Goal: Feedback & Contribution: Leave review/rating

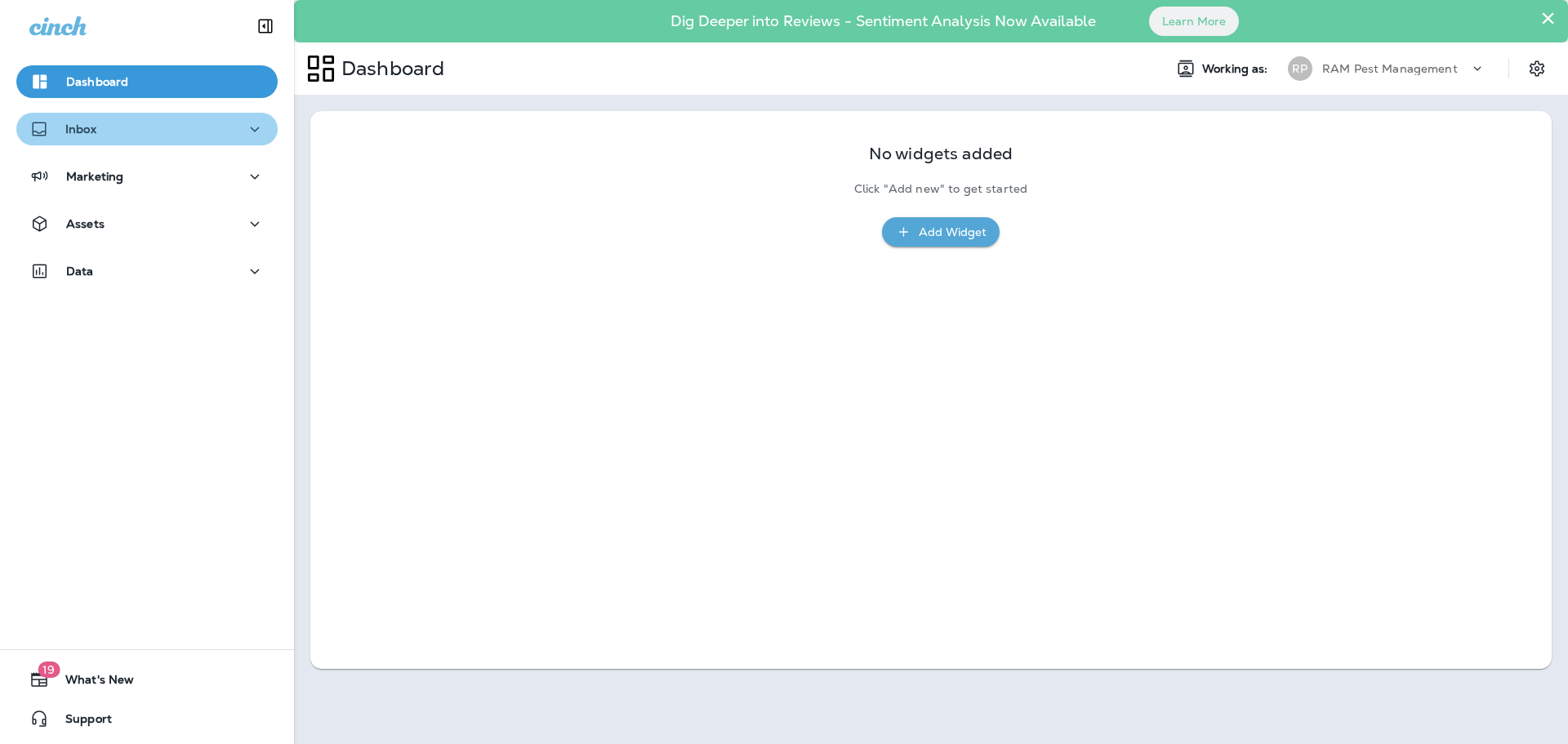
click at [185, 126] on div "Inbox" at bounding box center [146, 130] width 235 height 21
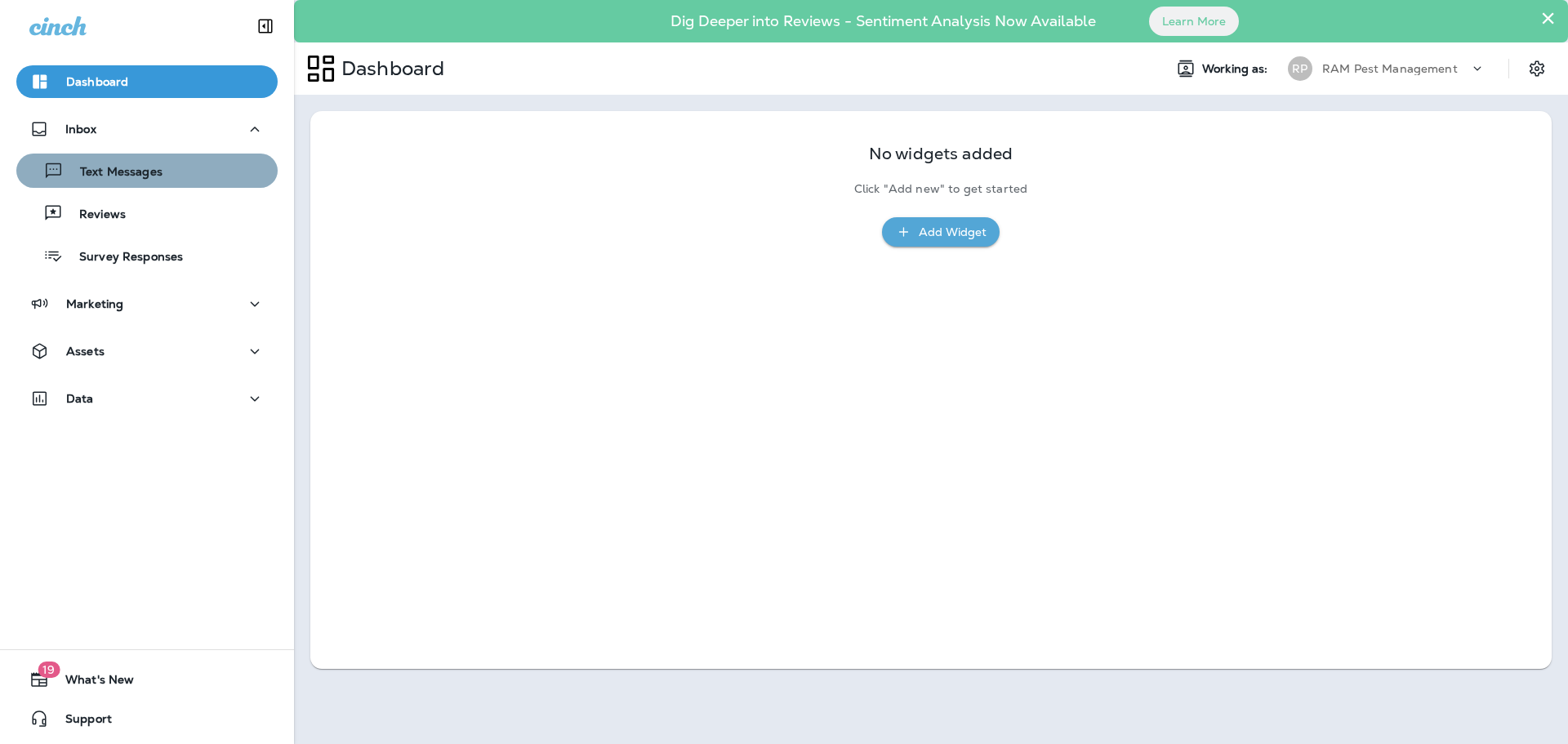
click at [146, 166] on p "Text Messages" at bounding box center [113, 173] width 99 height 16
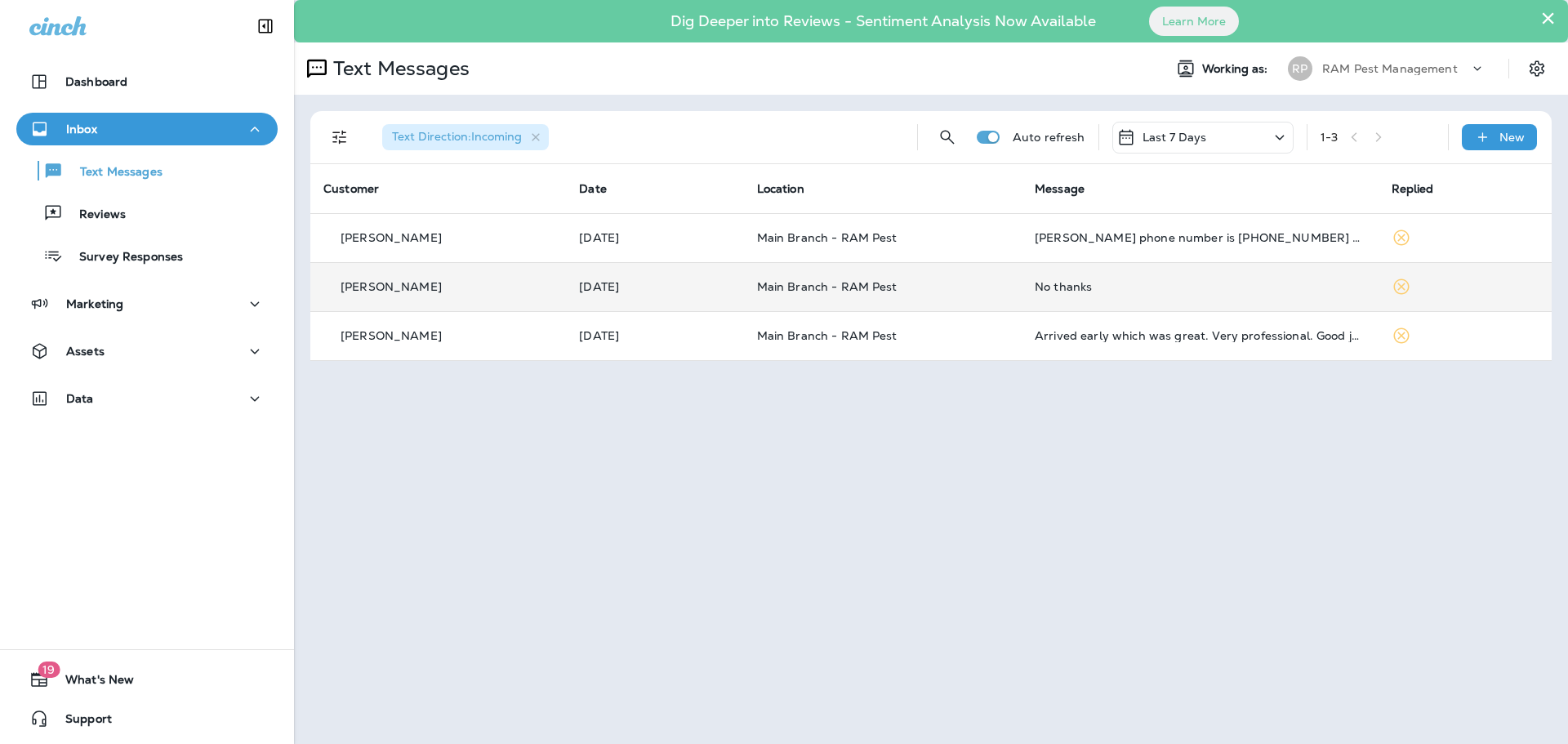
click at [964, 281] on p "Main Branch - RAM Pest" at bounding box center [882, 286] width 252 height 13
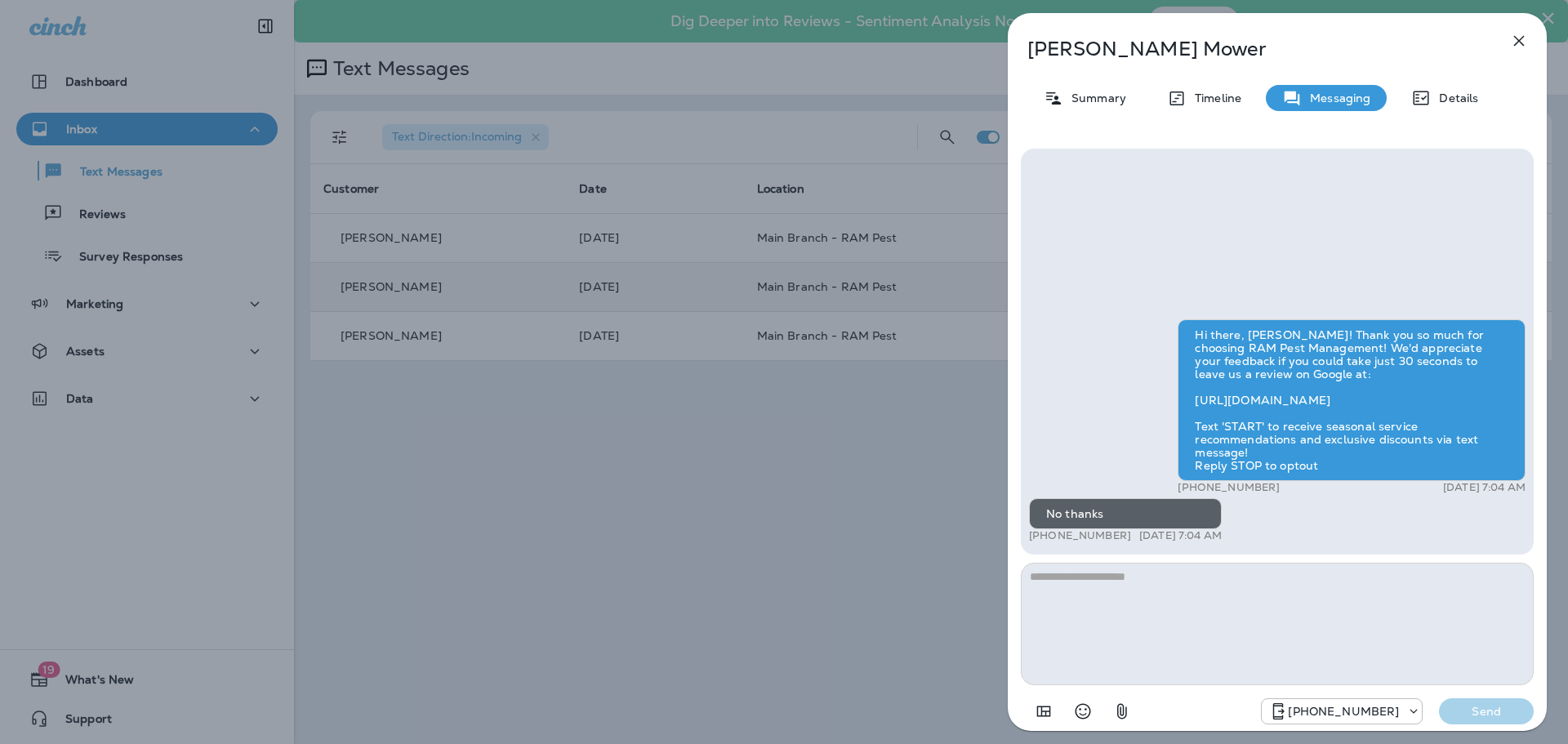
click at [878, 462] on div "[PERSON_NAME] Summary Timeline Messaging Details Hi there, [PERSON_NAME]! Thank…" at bounding box center [784, 372] width 1568 height 744
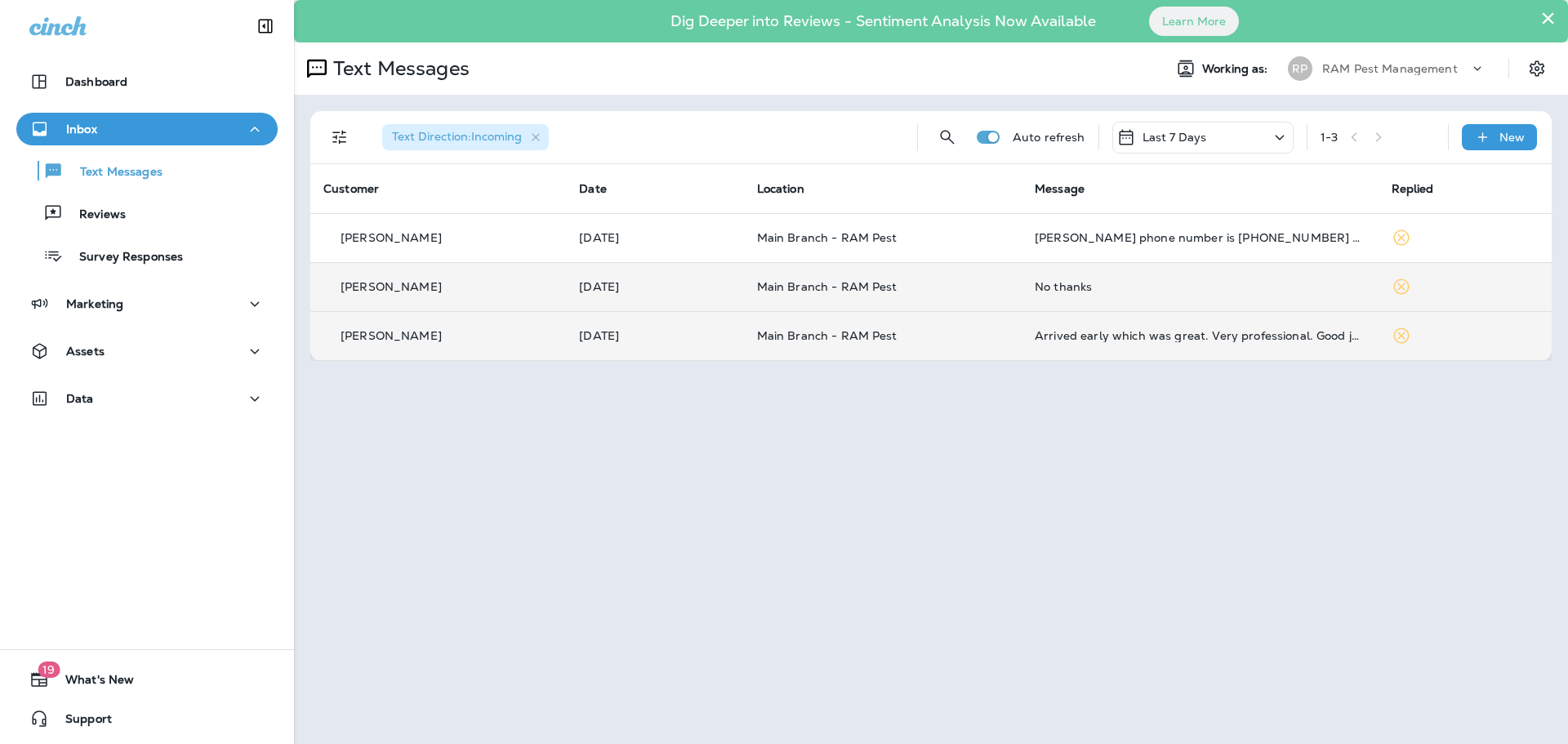
click at [1007, 332] on p "Main Branch - RAM Pest" at bounding box center [882, 336] width 252 height 13
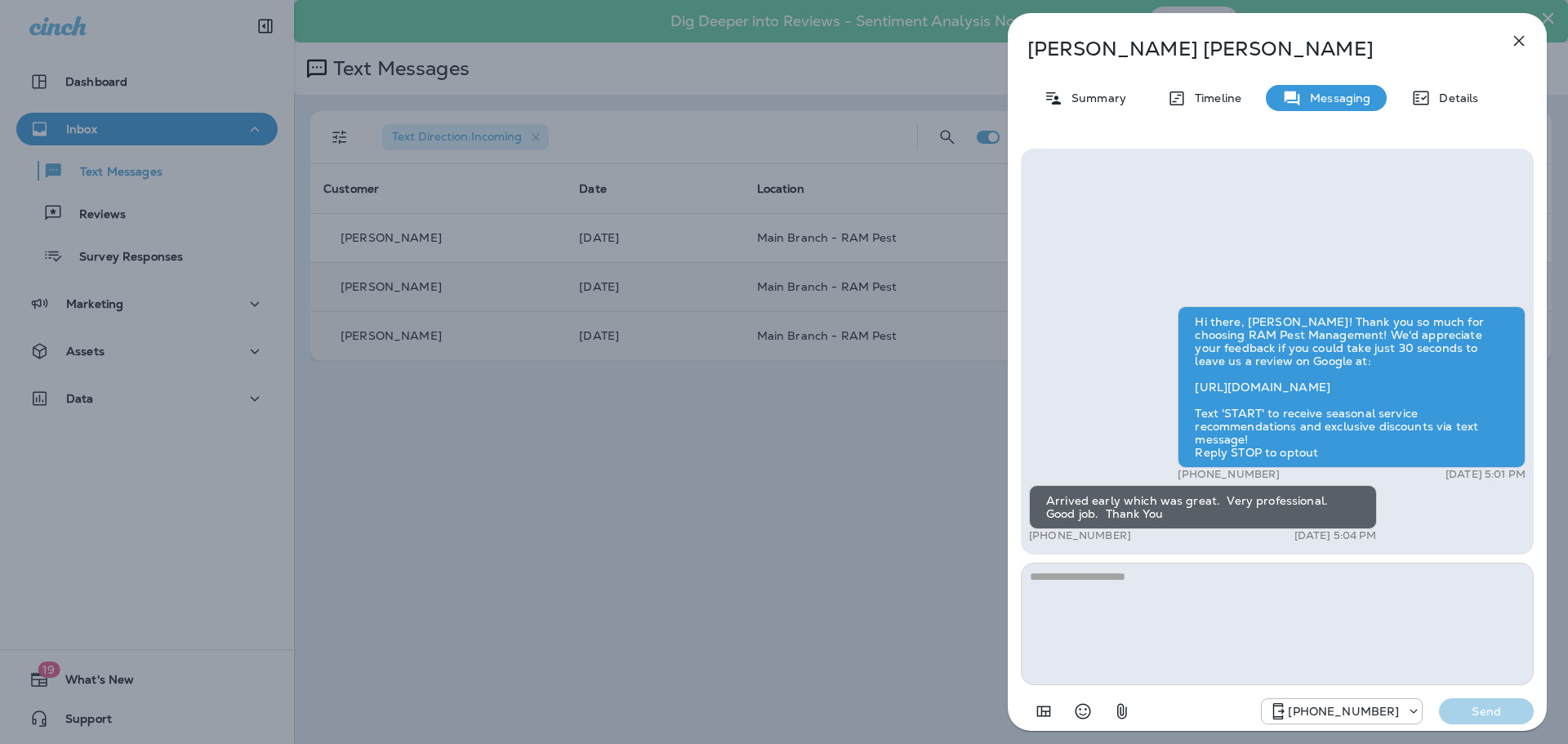
click at [893, 445] on div "[PERSON_NAME] Summary Timeline Messaging Details Hi there, [PERSON_NAME]! Thank…" at bounding box center [784, 372] width 1568 height 744
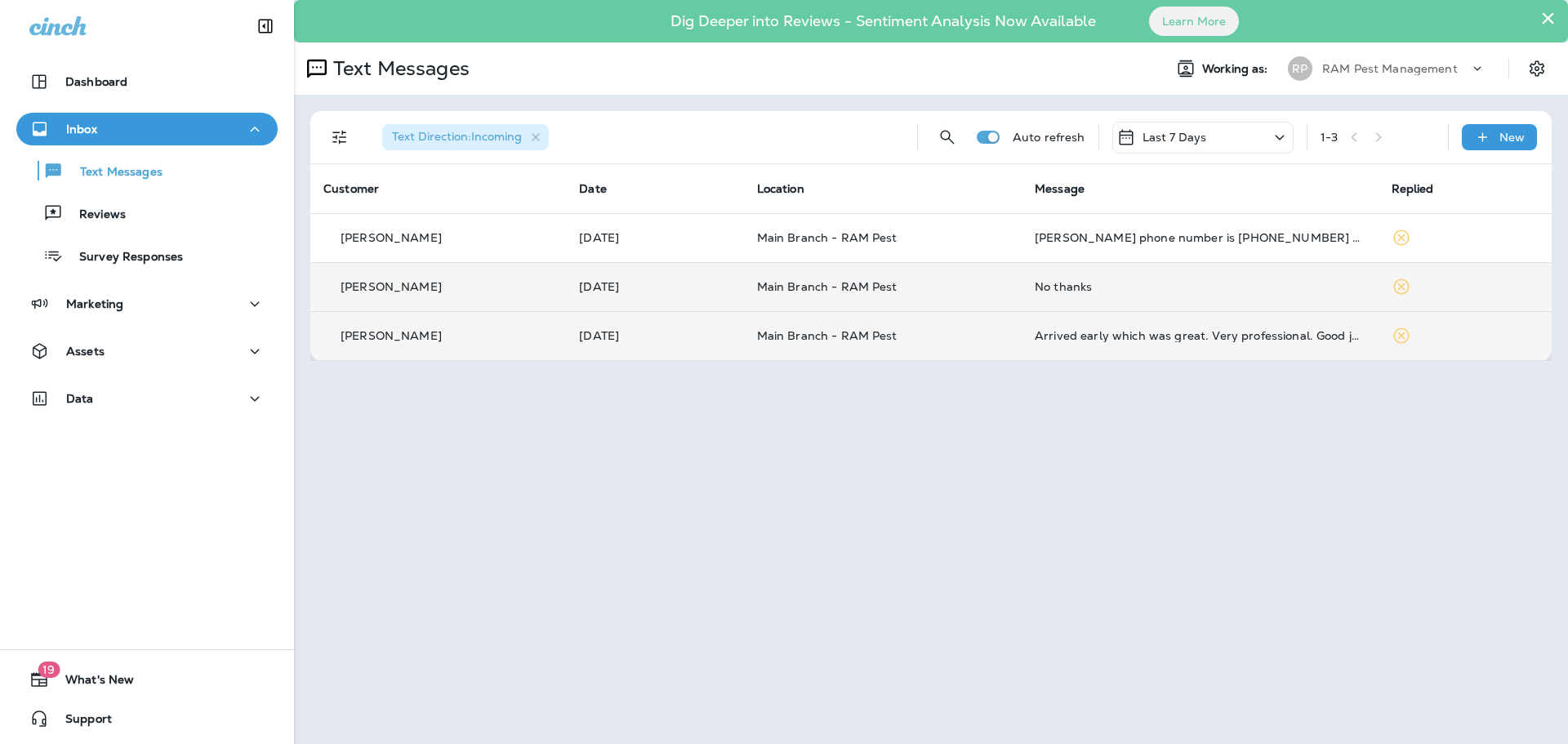
click at [903, 232] on p "Main Branch - RAM Pest" at bounding box center [882, 238] width 252 height 13
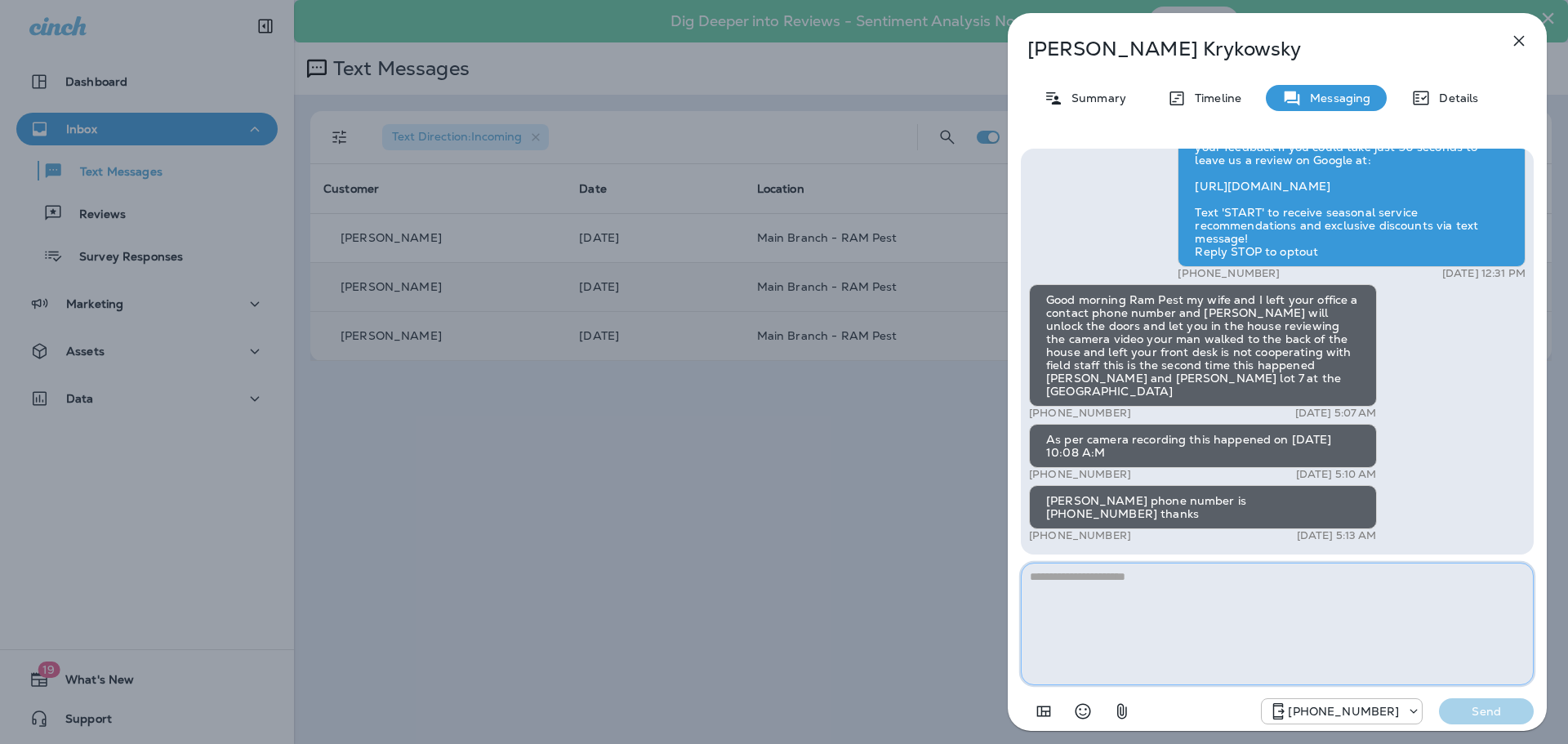
click at [1085, 596] on textarea at bounding box center [1278, 623] width 513 height 122
click at [942, 515] on div "[PERSON_NAME] Summary Timeline Messaging Details Hi there, [PERSON_NAME]! Thank…" at bounding box center [784, 372] width 1568 height 744
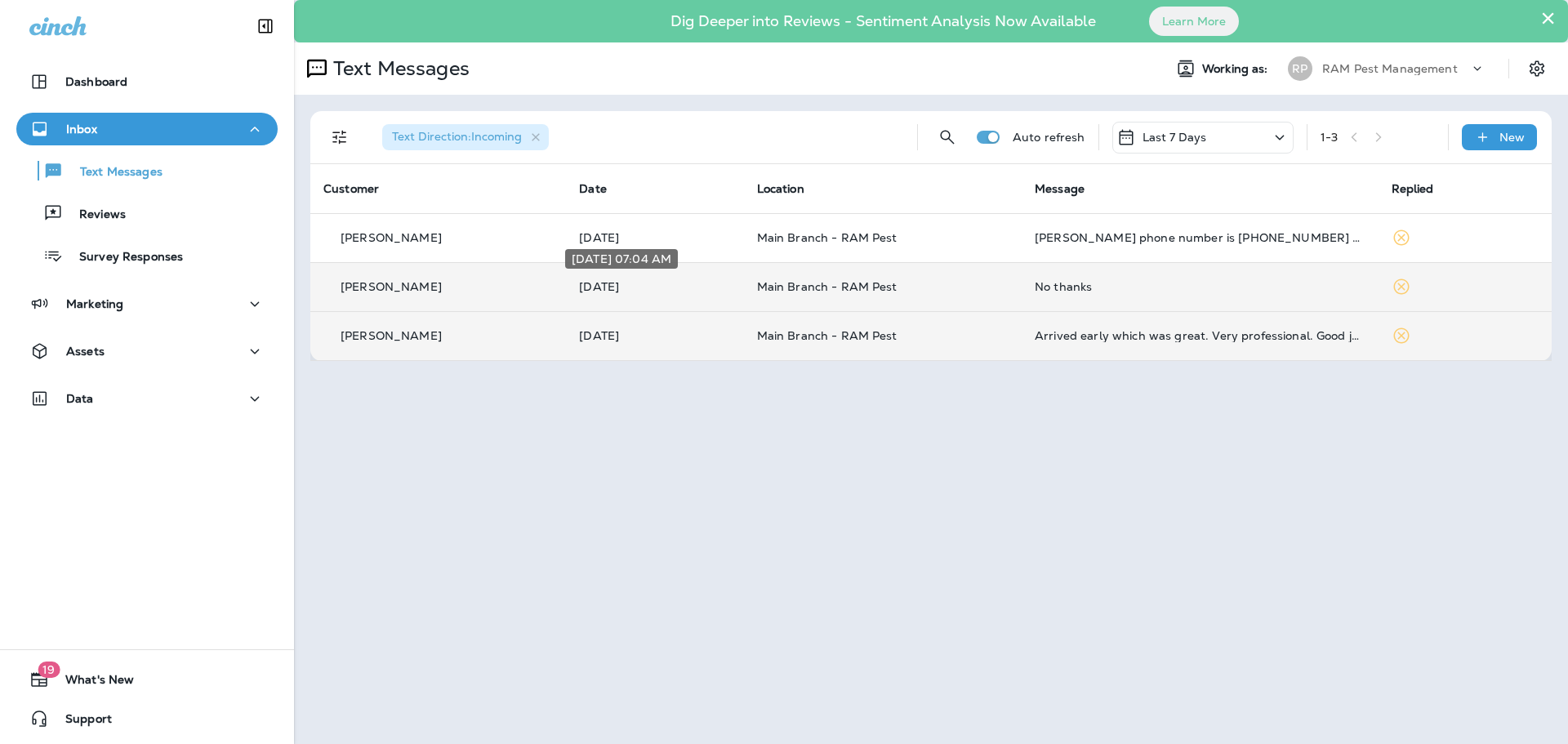
click at [678, 290] on p "[DATE]" at bounding box center [654, 286] width 151 height 13
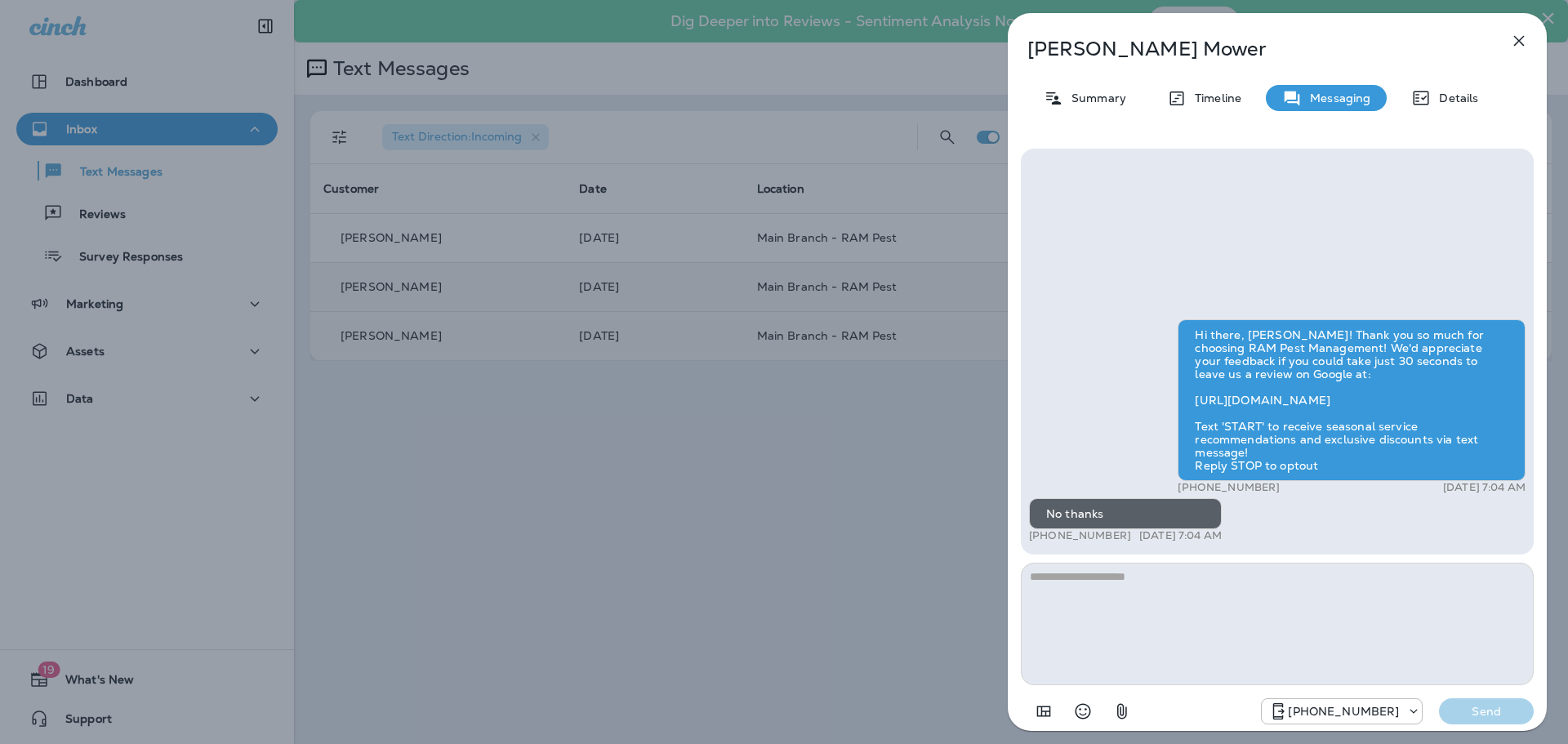
click at [835, 455] on div "[PERSON_NAME] Summary Timeline Messaging Details Hi there, [PERSON_NAME]! Thank…" at bounding box center [784, 372] width 1568 height 744
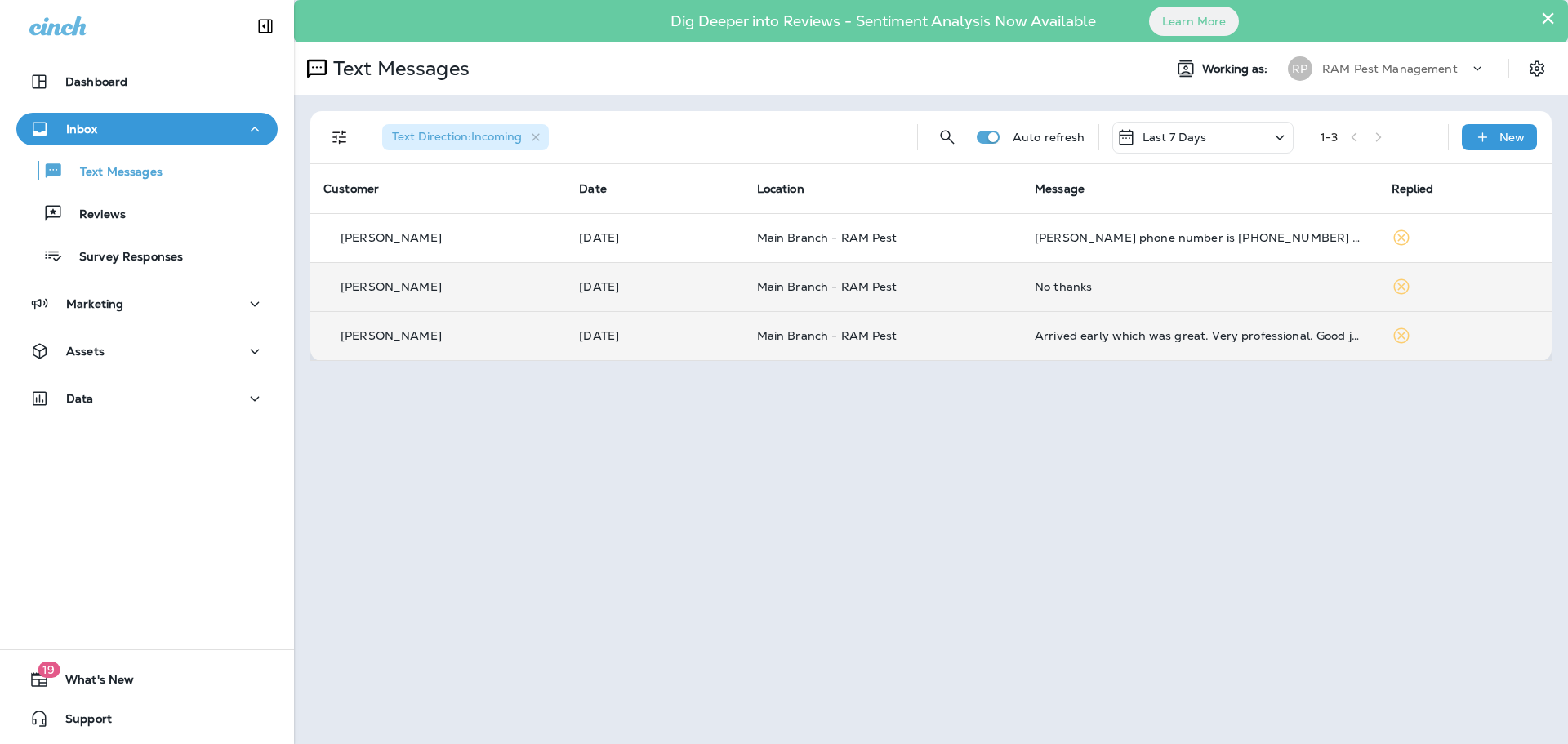
click at [758, 346] on div at bounding box center [784, 372] width 1568 height 744
click at [166, 225] on button "Reviews" at bounding box center [146, 213] width 261 height 35
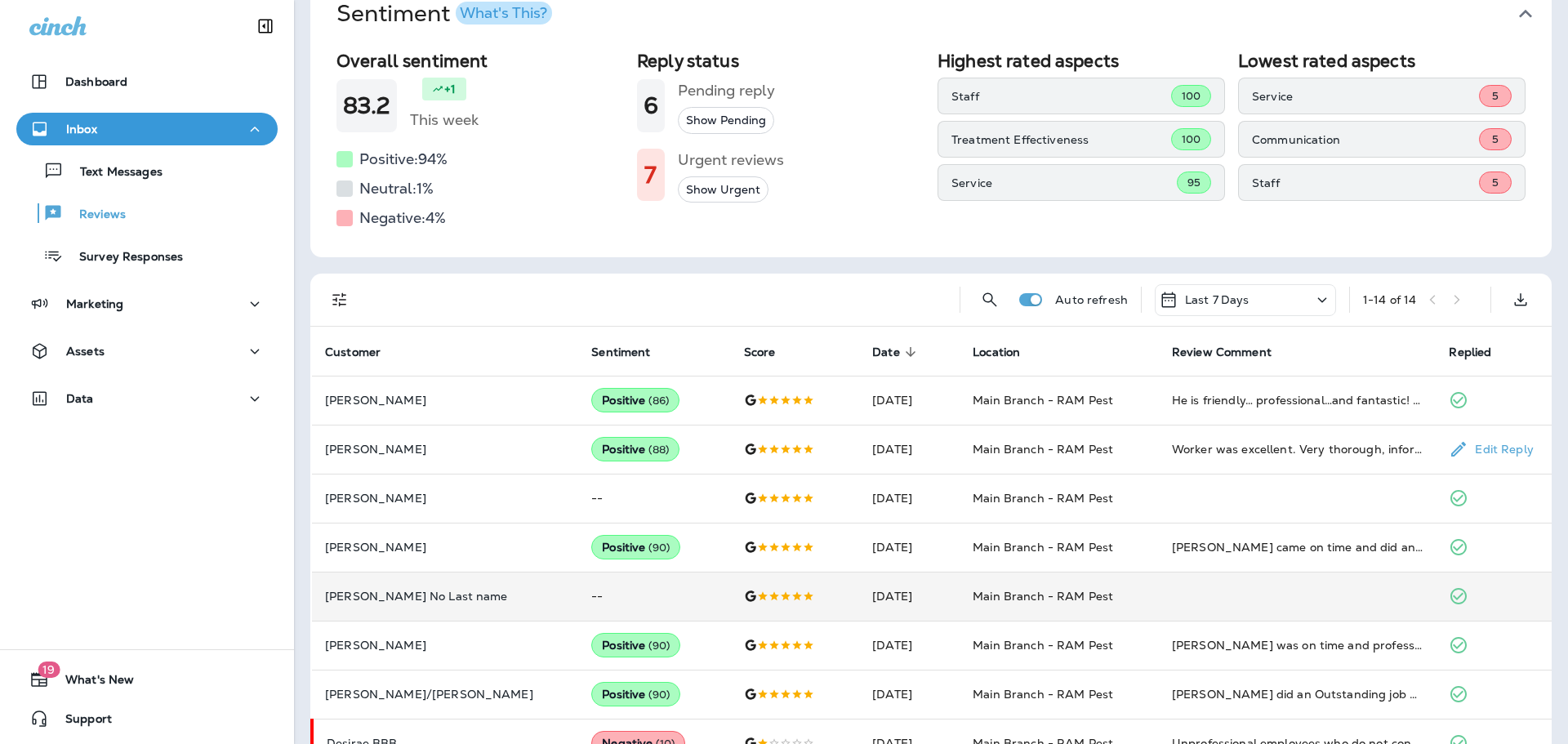
scroll to position [327, 0]
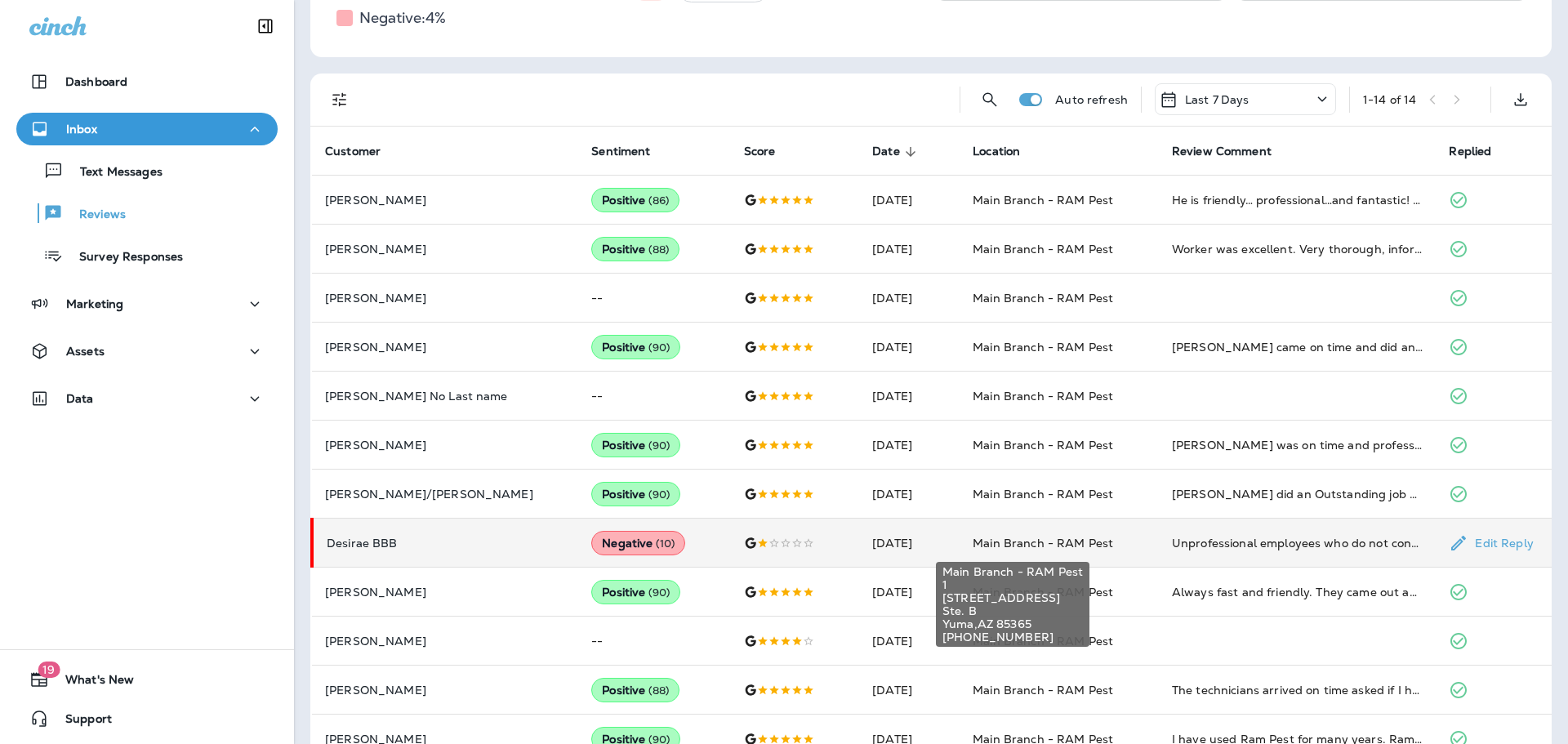
click at [973, 545] on span "Main Branch - RAM Pest" at bounding box center [1043, 543] width 140 height 15
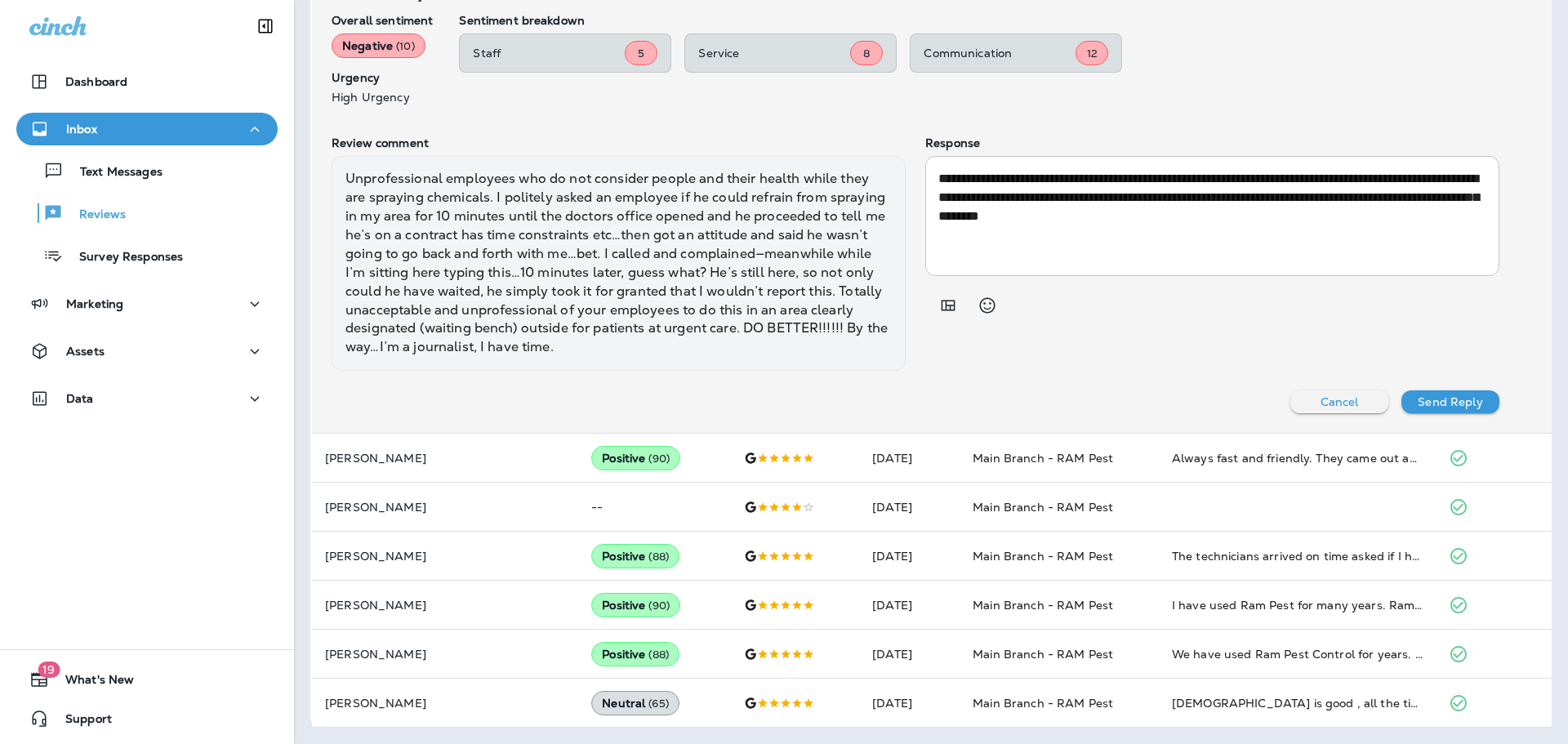
scroll to position [925, 0]
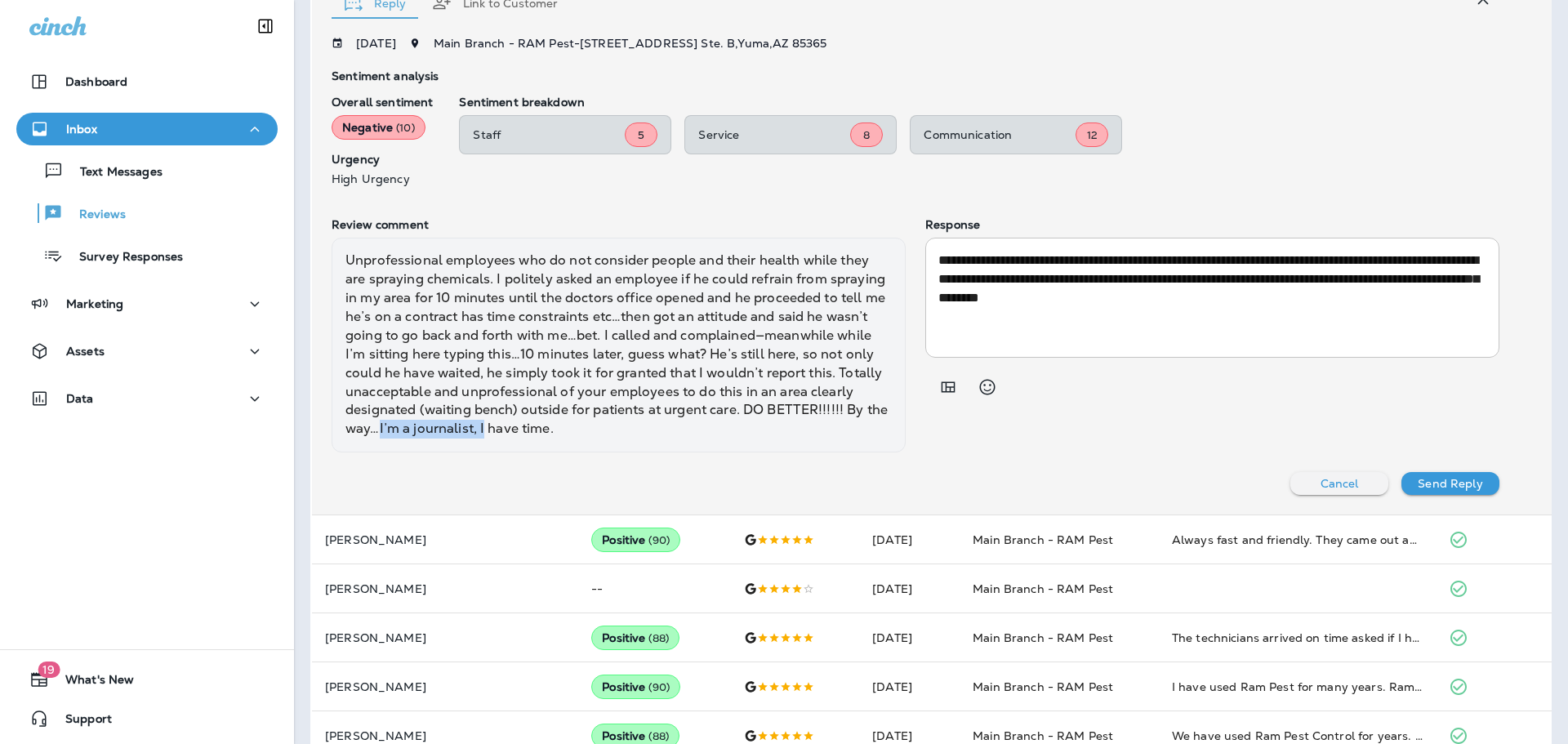
drag, startPoint x: 404, startPoint y: 429, endPoint x: 507, endPoint y: 431, distance: 103.0
click at [507, 431] on div "Unprofessional employees who do not consider people and their health while they…" at bounding box center [619, 345] width 574 height 215
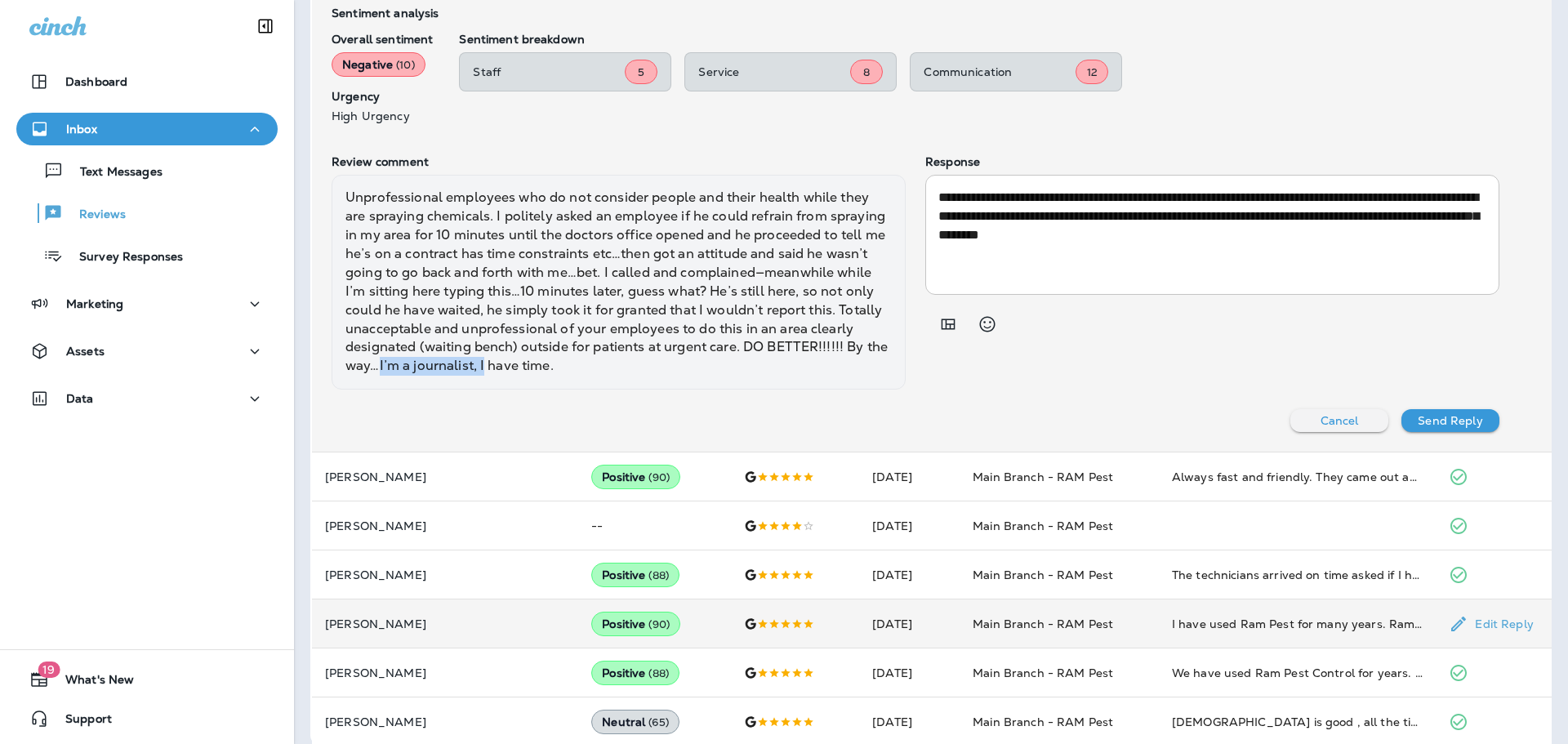
scroll to position [1008, 0]
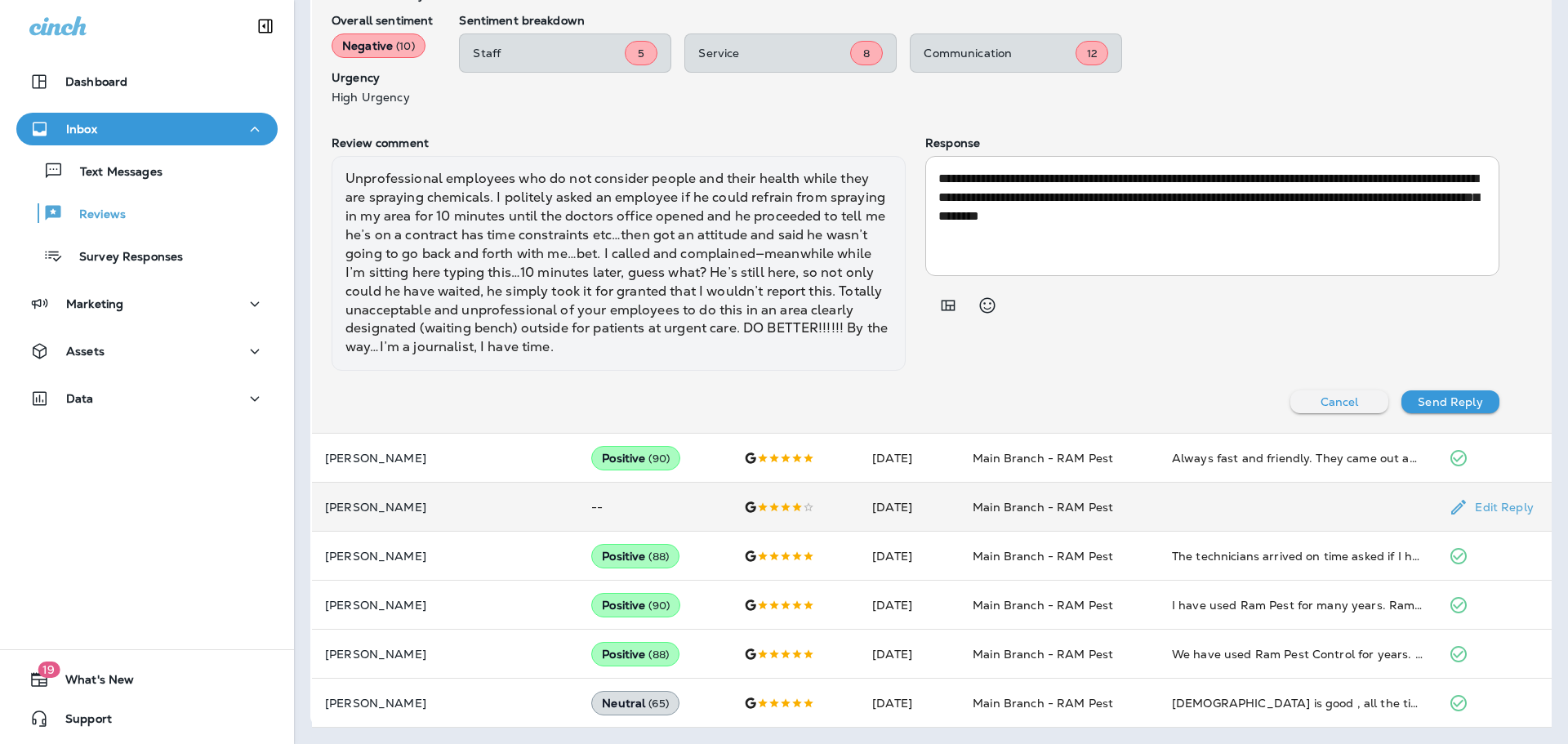
click at [859, 503] on td "[DATE]" at bounding box center [909, 507] width 101 height 49
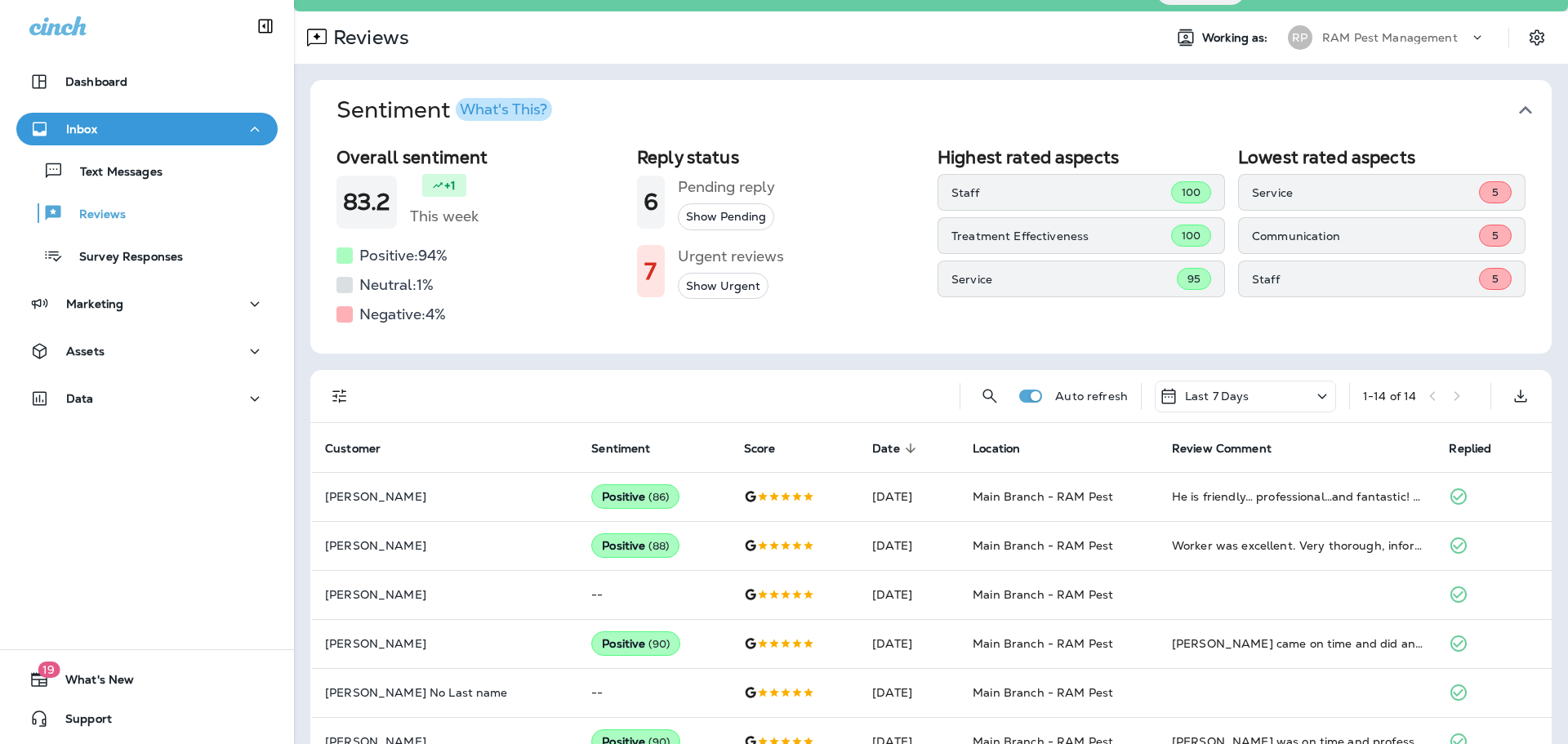
scroll to position [0, 0]
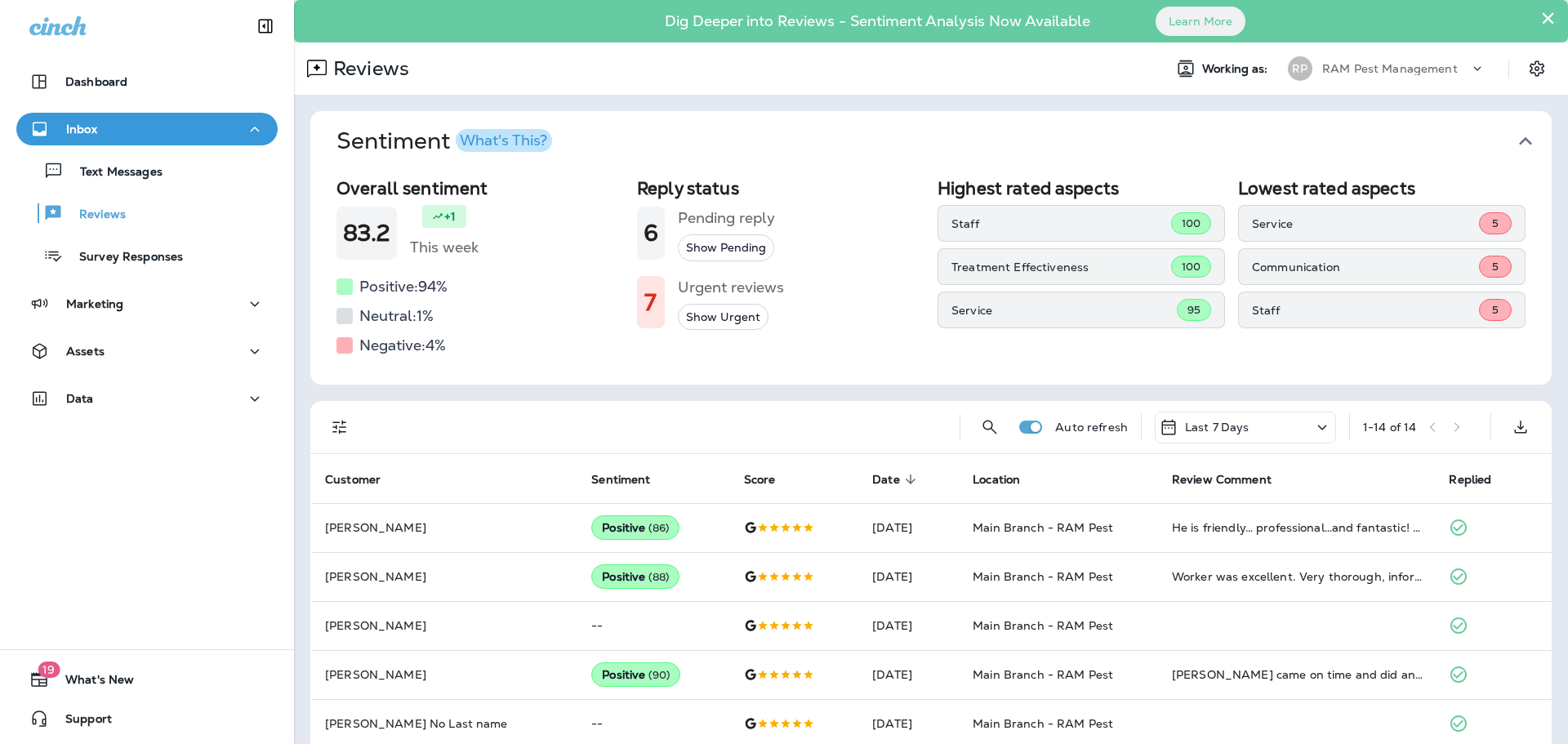
click at [1300, 219] on p "Service" at bounding box center [1365, 224] width 227 height 13
click at [731, 320] on button "Show Urgent" at bounding box center [723, 317] width 91 height 27
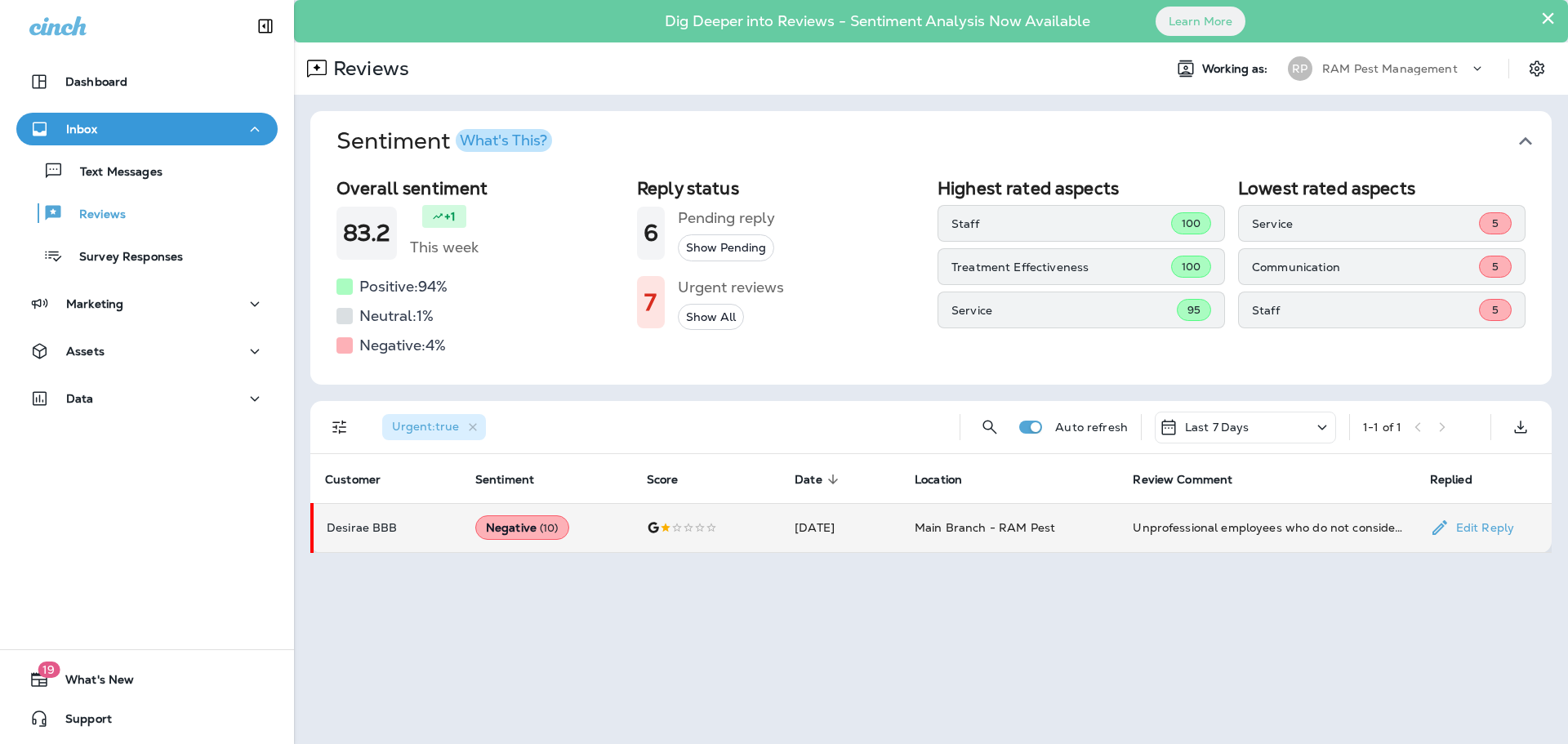
click at [728, 537] on td at bounding box center [707, 527] width 148 height 49
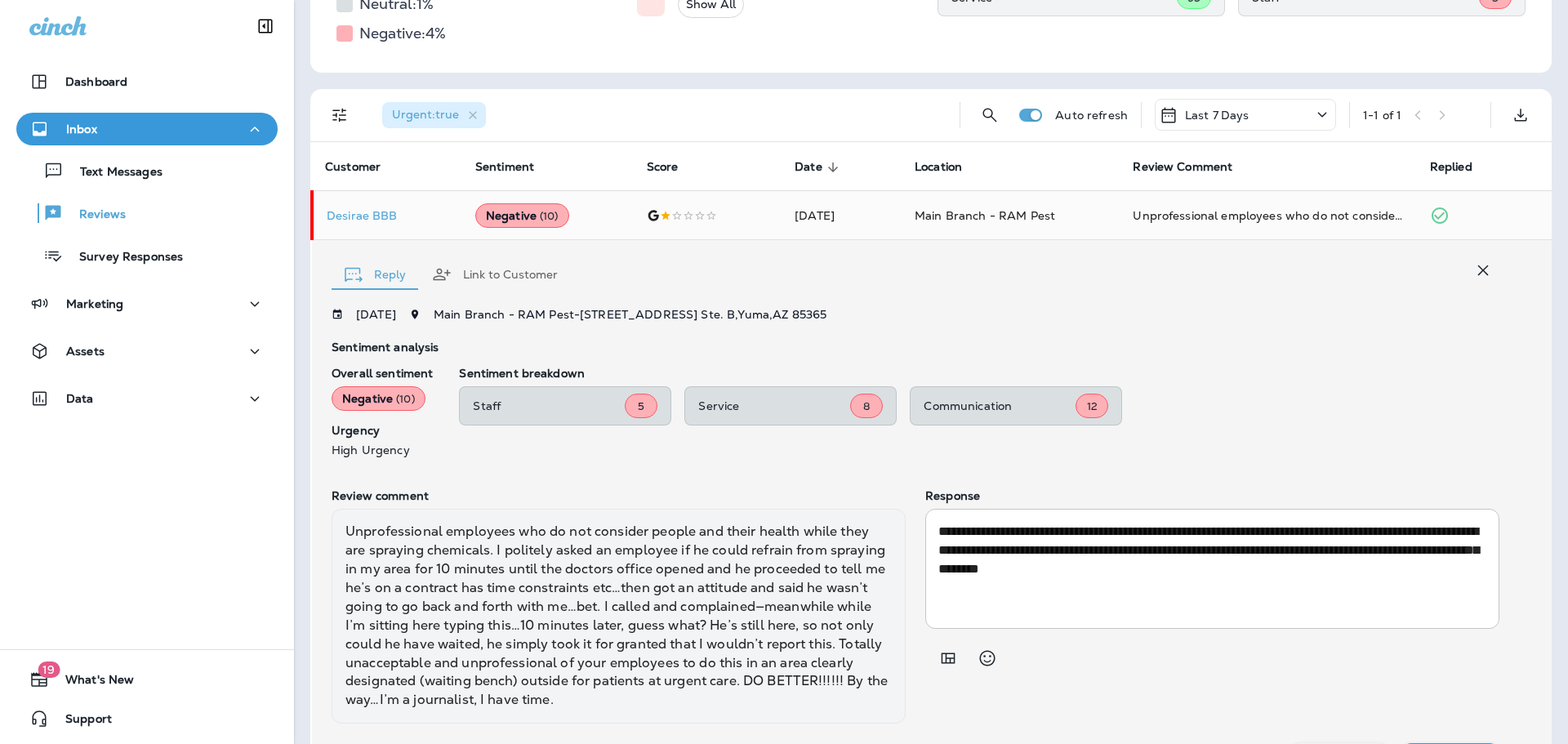
scroll to position [272, 0]
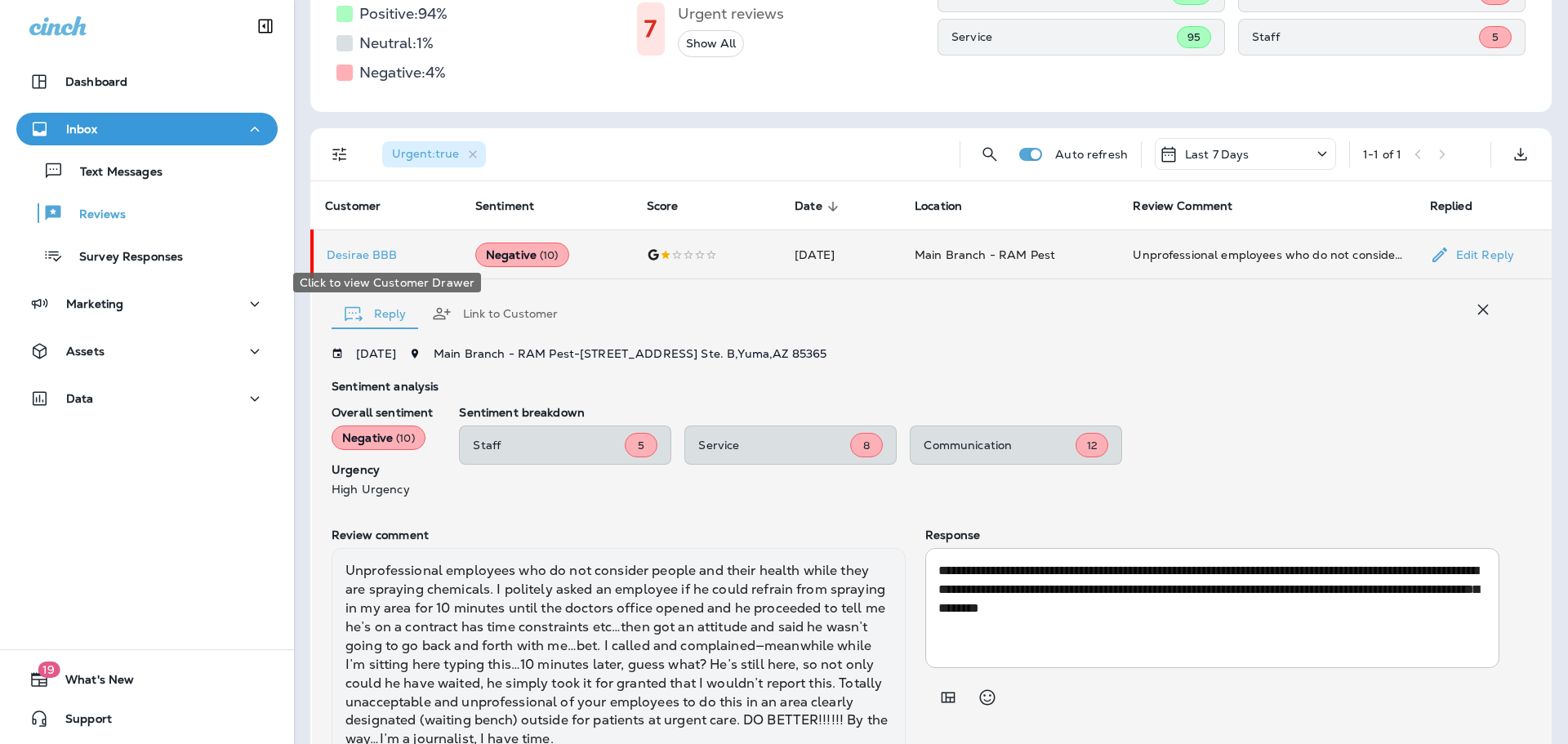
click at [379, 255] on p "Desirae BBB" at bounding box center [387, 254] width 122 height 13
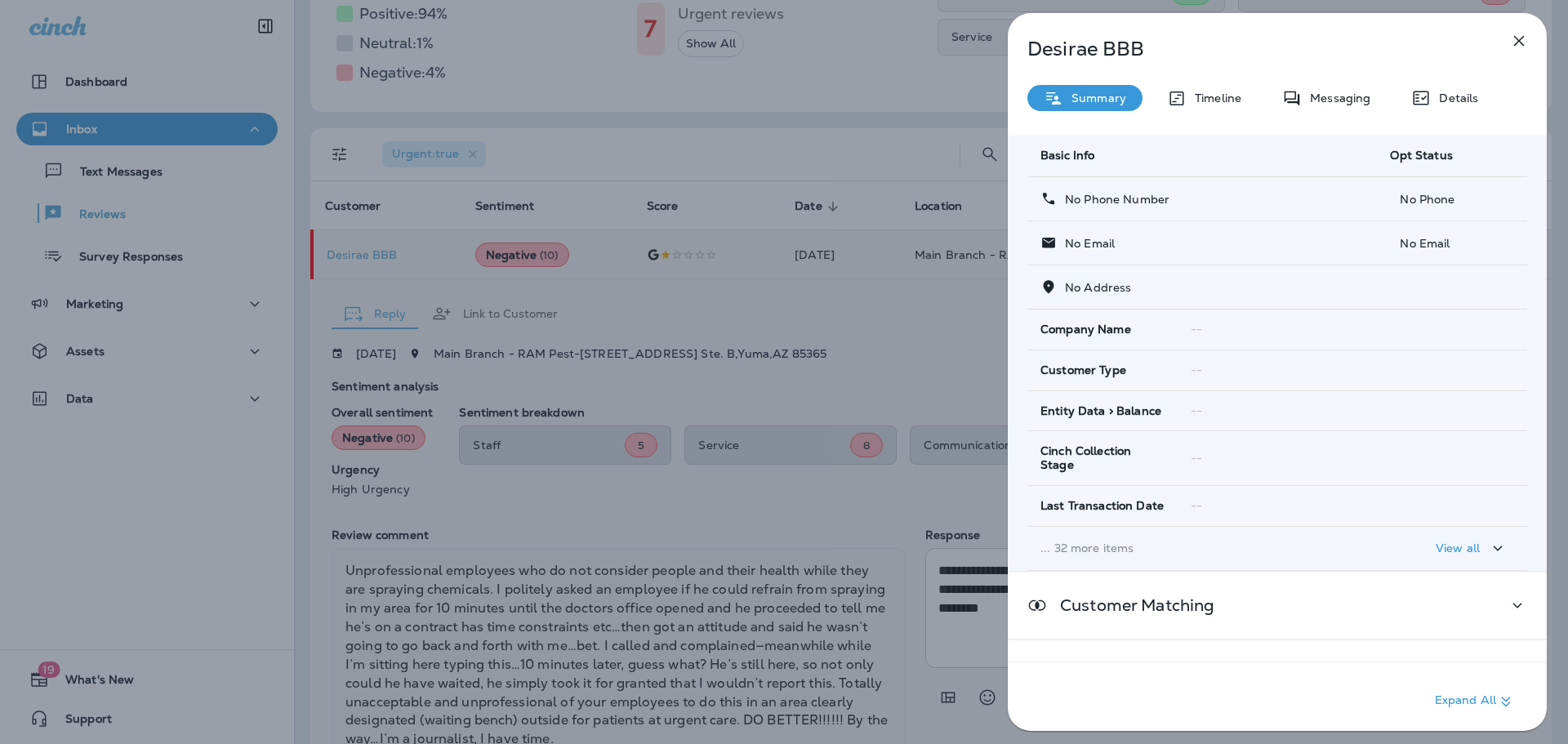
scroll to position [112, 0]
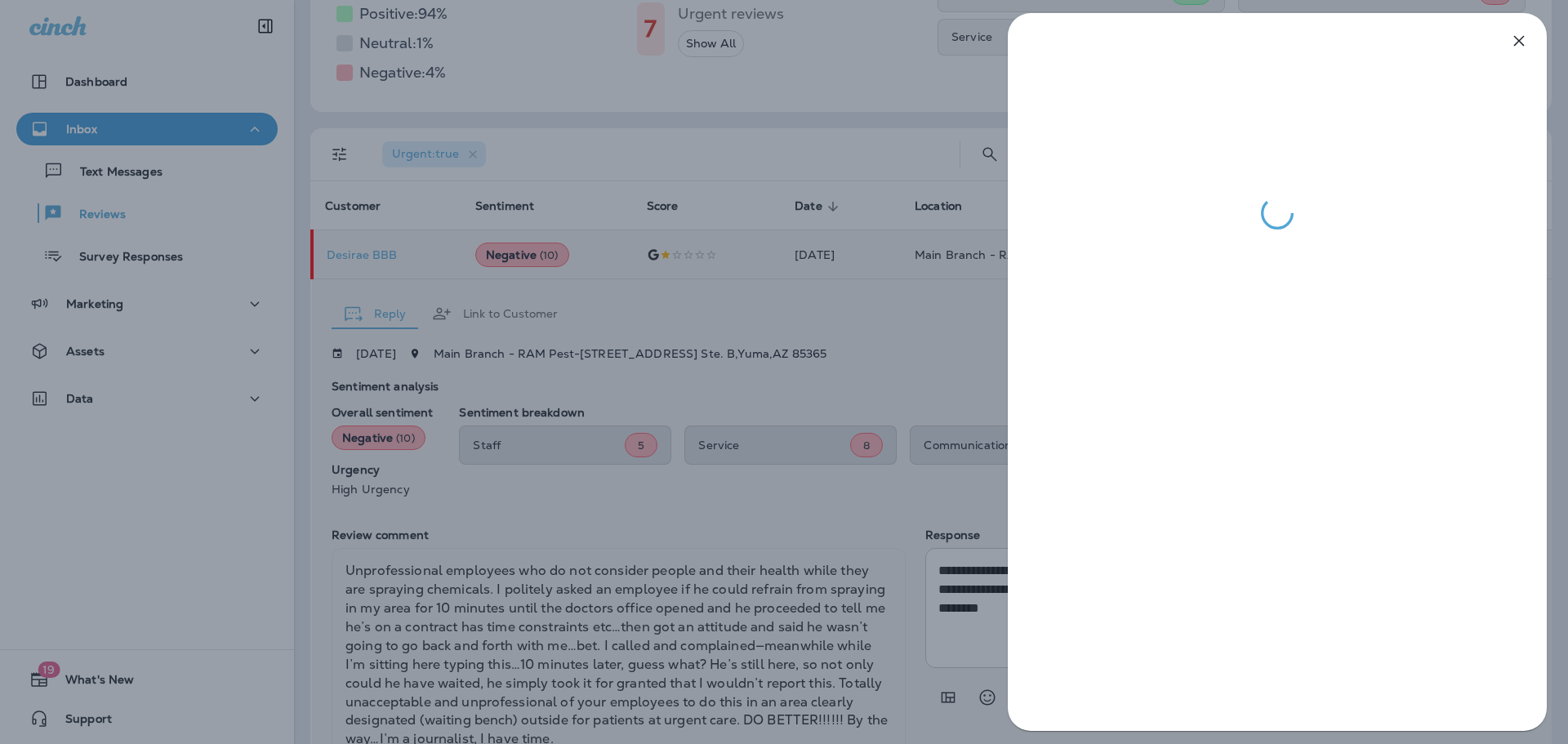
click at [932, 495] on div at bounding box center [784, 372] width 1568 height 744
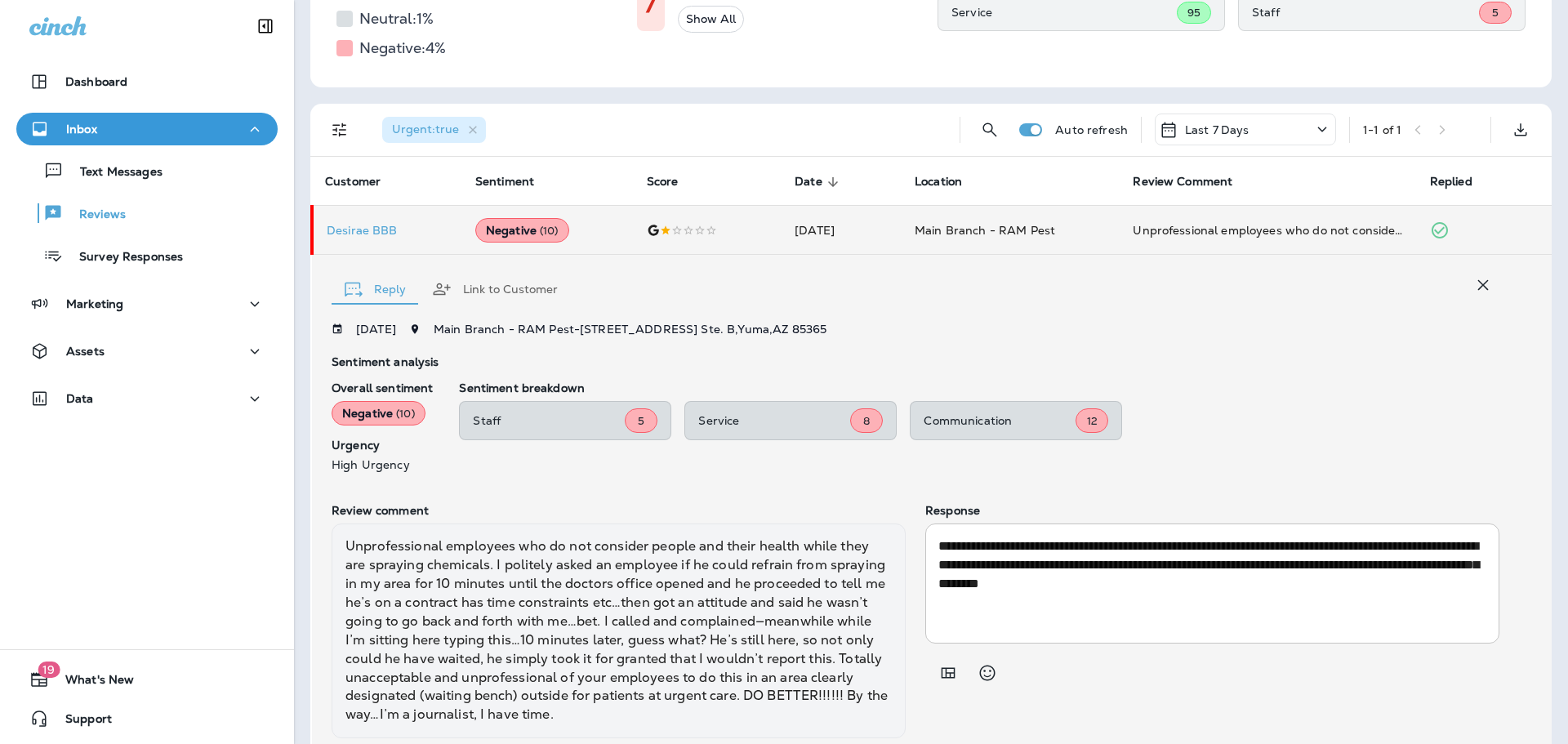
scroll to position [370, 0]
